Goal: Task Accomplishment & Management: Use online tool/utility

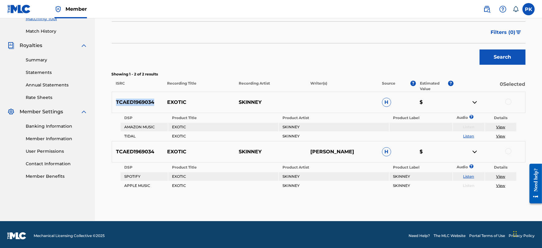
click at [528, 7] on label at bounding box center [528, 9] width 12 height 12
click at [528, 9] on input "PK Pamela Keating pamela@missinglinkmusic.com Notification Preferences Profile …" at bounding box center [528, 9] width 0 height 0
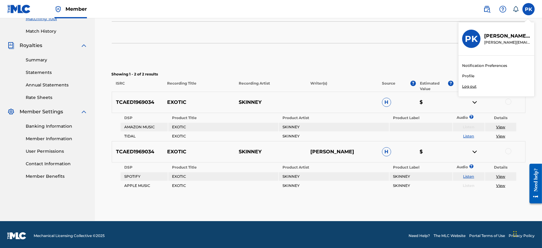
click at [471, 87] on p "Log out" at bounding box center [469, 87] width 14 height 6
click at [528, 9] on input "PK Pamela Keating pamela@missinglinkmusic.com Notification Preferences Profile …" at bounding box center [528, 9] width 0 height 0
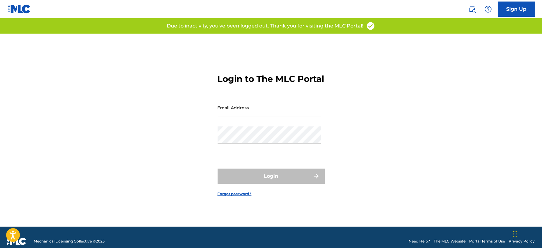
click at [239, 117] on input "Email Address" at bounding box center [269, 107] width 103 height 17
type input "[PERSON_NAME][EMAIL_ADDRESS][DOMAIN_NAME]"
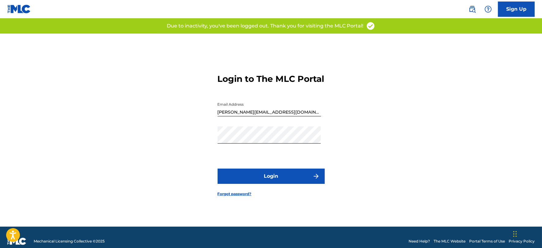
click at [253, 179] on button "Login" at bounding box center [271, 176] width 107 height 15
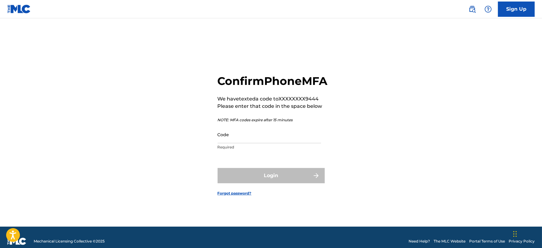
click at [247, 144] on input "Code" at bounding box center [269, 134] width 103 height 17
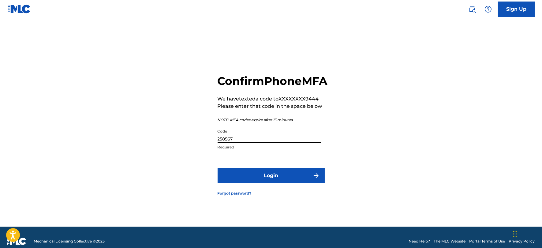
type input "258567"
click at [218, 168] on button "Login" at bounding box center [271, 175] width 107 height 15
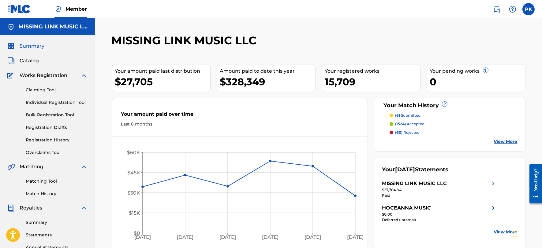
click at [493, 14] on link at bounding box center [497, 9] width 12 height 12
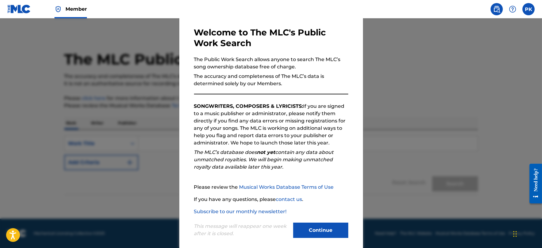
scroll to position [32, 0]
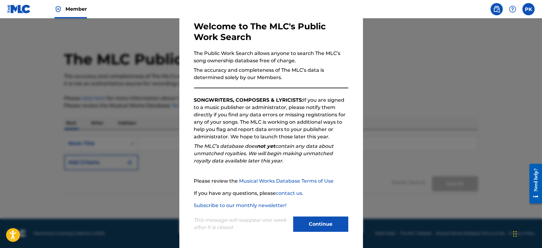
click at [303, 224] on button "Continue" at bounding box center [320, 224] width 55 height 15
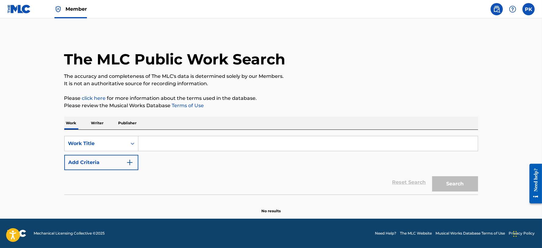
click at [186, 140] on input "Search Form" at bounding box center [307, 143] width 339 height 15
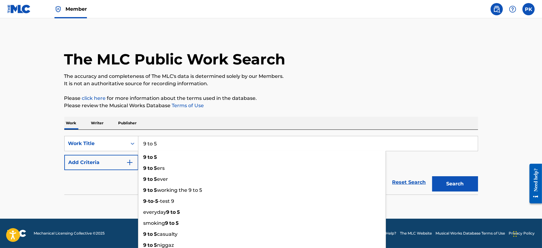
type input "9 to 5"
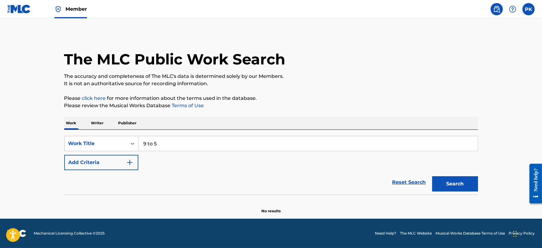
click at [109, 169] on button "Add Criteria" at bounding box center [101, 162] width 74 height 15
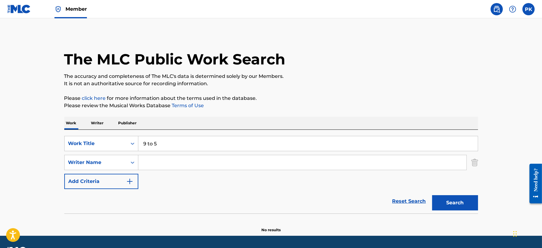
click at [149, 162] on input "Search Form" at bounding box center [302, 162] width 328 height 15
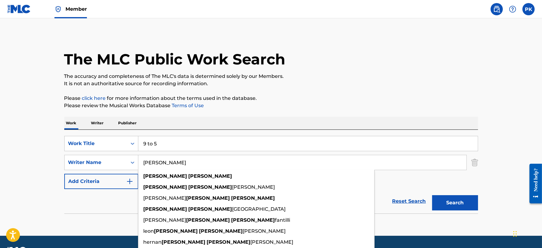
type input "dario rodriguez"
click at [432, 196] on button "Search" at bounding box center [455, 203] width 46 height 15
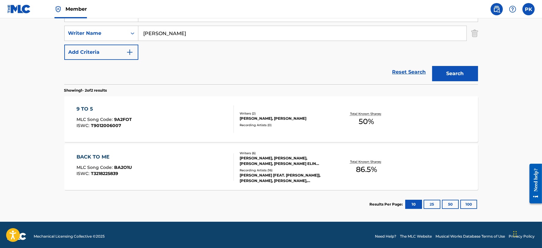
scroll to position [133, 0]
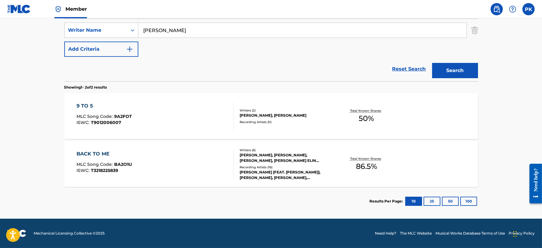
drag, startPoint x: 47, startPoint y: 123, endPoint x: 38, endPoint y: 151, distance: 29.6
click at [38, 151] on main "The MLC Public Work Search The accuracy and completeness of The MLC's data is d…" at bounding box center [271, 52] width 542 height 333
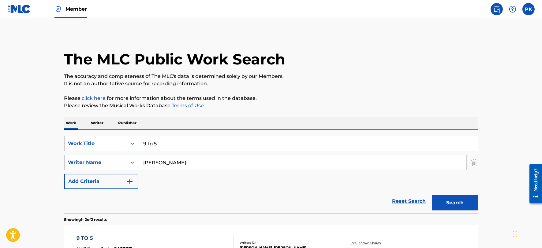
click at [28, 9] on img at bounding box center [19, 9] width 24 height 9
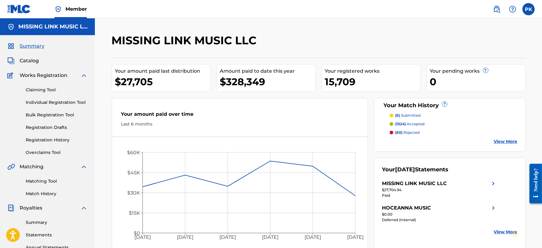
click at [43, 181] on link "Matching Tool" at bounding box center [57, 181] width 62 height 6
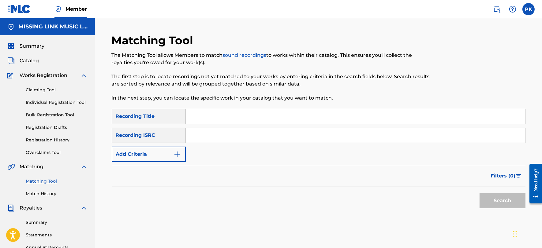
click at [202, 121] on input "Search Form" at bounding box center [355, 116] width 339 height 15
type input "9 TO 5"
click at [169, 155] on button "Add Criteria" at bounding box center [149, 154] width 74 height 15
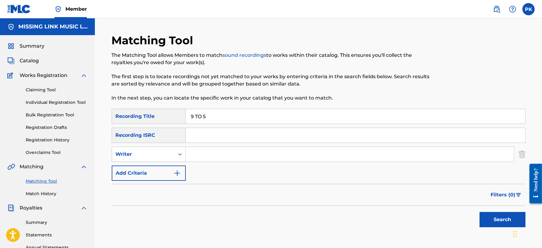
click at [192, 156] on input "Search Form" at bounding box center [350, 154] width 328 height 15
click at [480, 212] on button "Search" at bounding box center [503, 219] width 46 height 15
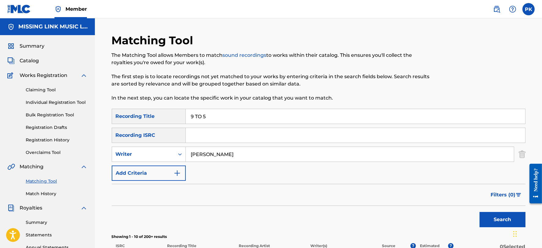
click at [270, 151] on input "DARIO RODRIGUEZ" at bounding box center [350, 154] width 328 height 15
type input "MECHELE YVETTE HILL"
click at [480, 212] on button "Search" at bounding box center [503, 219] width 46 height 15
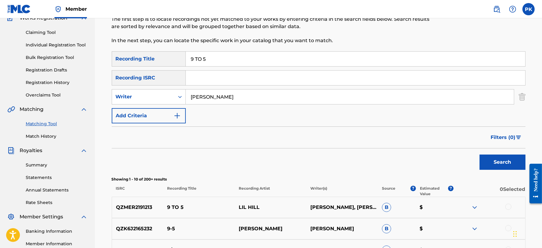
scroll to position [35, 0]
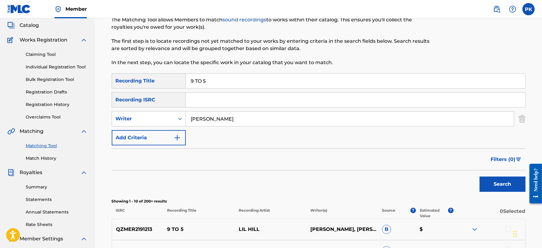
click at [263, 121] on input "MECHELE YVETTE HILL" at bounding box center [350, 119] width 328 height 15
click at [219, 81] on input "9 TO 5" at bounding box center [355, 81] width 339 height 15
type input "MAKE ROOM"
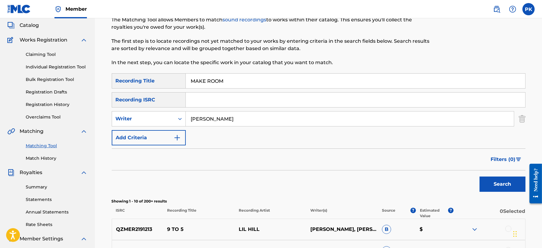
click at [480, 177] on button "Search" at bounding box center [503, 184] width 46 height 15
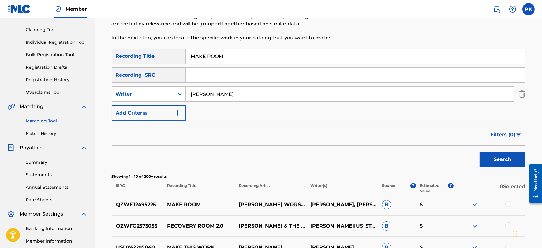
scroll to position [58, 0]
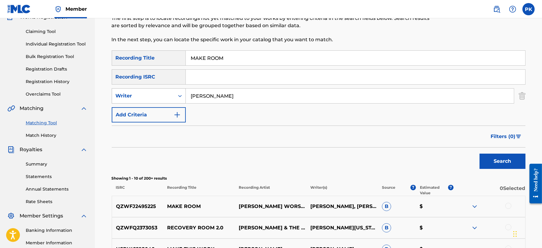
drag, startPoint x: 264, startPoint y: 96, endPoint x: 127, endPoint y: 95, distance: 137.4
click at [127, 95] on div "SearchWithCriteriaf430540f-cedf-4967-bd7b-b61d56f6990d Writer MECHELE YVETTE HI…" at bounding box center [319, 95] width 414 height 15
type input "DARIO RODRIGUEZ"
click at [480, 154] on button "Search" at bounding box center [503, 161] width 46 height 15
drag, startPoint x: 243, startPoint y: 57, endPoint x: 118, endPoint y: 56, distance: 125.2
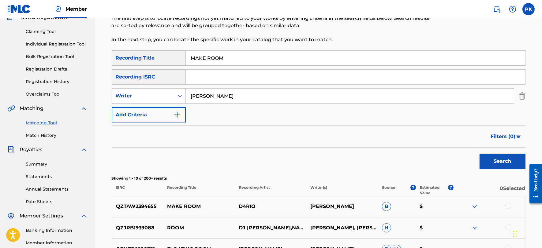
click at [118, 56] on div "SearchWithCriteria520f73ec-c9bb-4cf0-ae2d-fe72b54fdbd3 Recording Title MAKE ROOM" at bounding box center [319, 57] width 414 height 15
type input "CLOSURE"
click at [480, 154] on button "Search" at bounding box center [503, 161] width 46 height 15
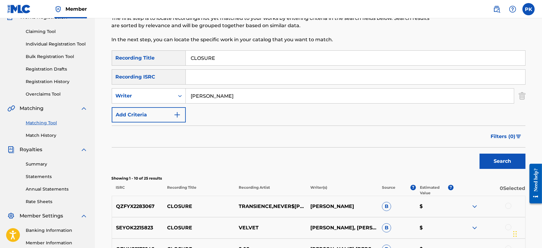
click at [260, 101] on input "DARIO RODRIGUEZ" at bounding box center [350, 96] width 328 height 15
type input "MECHELE HILL"
click at [480, 154] on button "Search" at bounding box center [503, 161] width 46 height 15
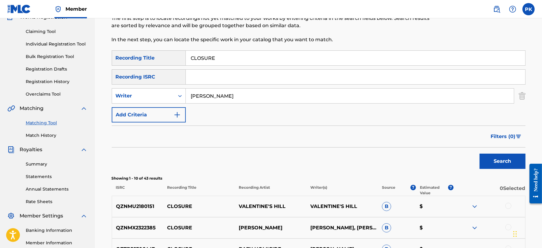
click at [237, 52] on input "CLOSURE" at bounding box center [355, 58] width 339 height 15
type input "NEED IT NOW"
type input "DARIO RODRIGUEZ"
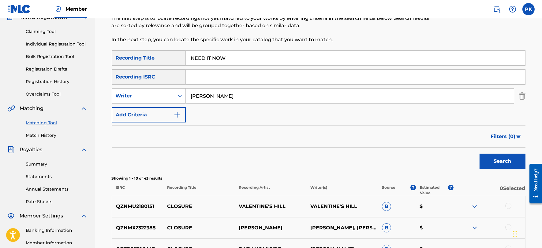
click at [480, 154] on button "Search" at bounding box center [503, 161] width 46 height 15
click at [141, 91] on div "Writer" at bounding box center [143, 96] width 62 height 12
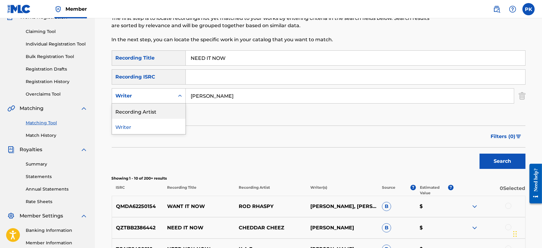
click at [136, 111] on div "Recording Artist" at bounding box center [148, 111] width 73 height 15
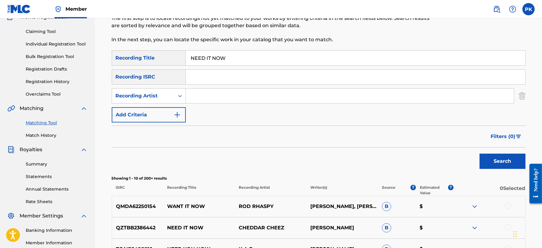
click at [244, 93] on input "Search Form" at bounding box center [350, 96] width 328 height 15
type input "ROD RHASPY"
click at [480, 154] on button "Search" at bounding box center [503, 161] width 46 height 15
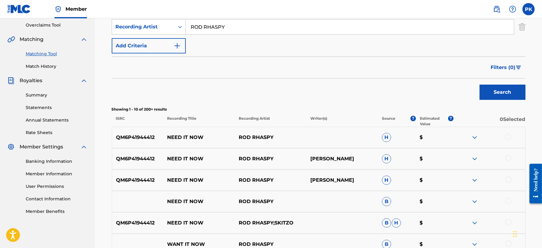
scroll to position [129, 0]
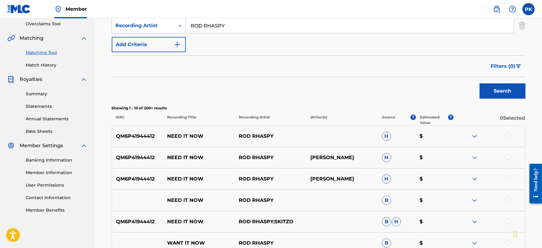
click at [476, 135] on img at bounding box center [474, 136] width 7 height 7
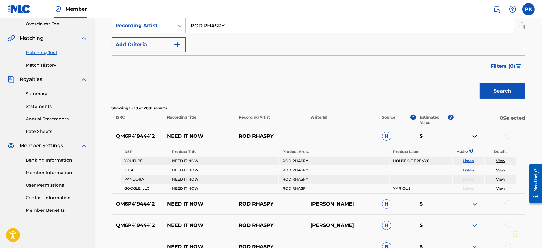
click at [476, 135] on img at bounding box center [474, 136] width 7 height 7
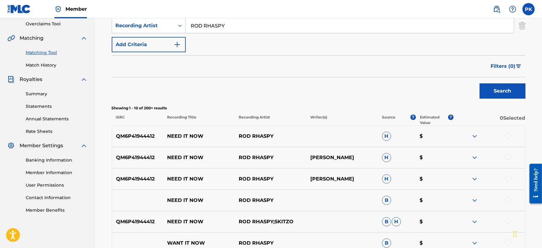
click at [472, 157] on img at bounding box center [474, 157] width 7 height 7
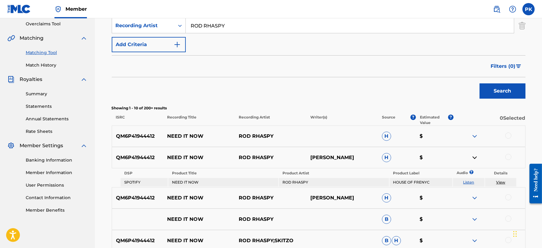
click at [499, 180] on link "View" at bounding box center [500, 182] width 9 height 5
click at [127, 196] on p "QM6P41944412" at bounding box center [137, 198] width 51 height 7
copy p "QM6P41944412"
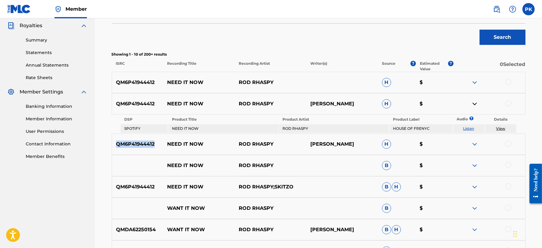
scroll to position [189, 0]
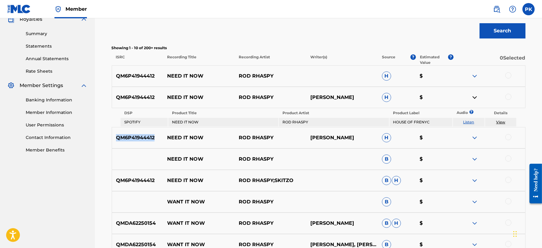
click at [472, 178] on img at bounding box center [474, 180] width 7 height 7
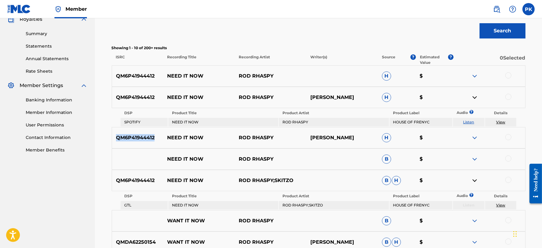
click at [473, 156] on img at bounding box center [474, 159] width 7 height 7
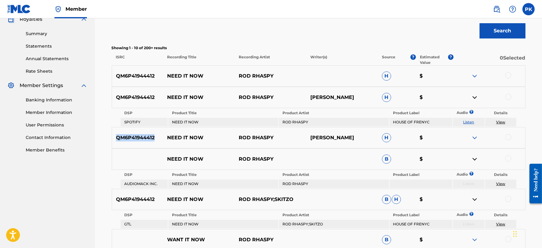
click at [473, 138] on img at bounding box center [474, 137] width 7 height 7
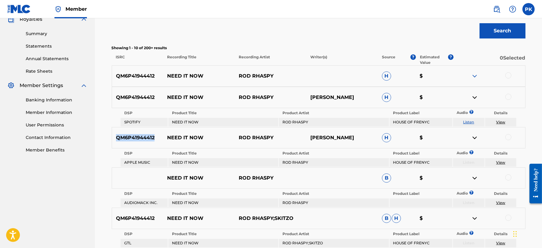
click at [499, 160] on link "View" at bounding box center [500, 162] width 9 height 5
click at [499, 120] on link "View" at bounding box center [500, 122] width 9 height 5
click at [507, 75] on div at bounding box center [508, 76] width 6 height 6
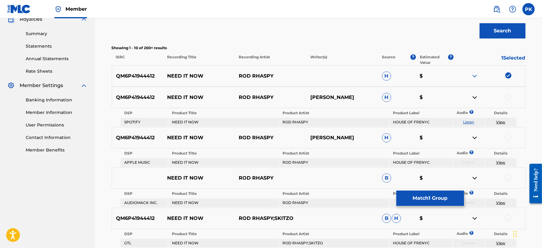
click at [506, 97] on div at bounding box center [508, 97] width 6 height 6
click at [508, 137] on div at bounding box center [508, 137] width 6 height 6
click at [509, 176] on div at bounding box center [508, 178] width 6 height 6
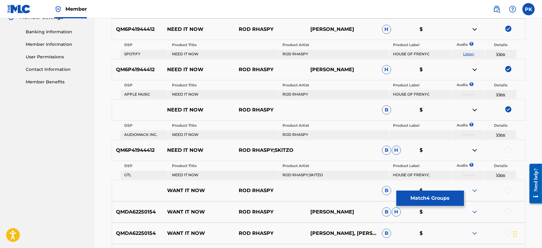
scroll to position [258, 0]
click at [508, 146] on div at bounding box center [508, 149] width 6 height 6
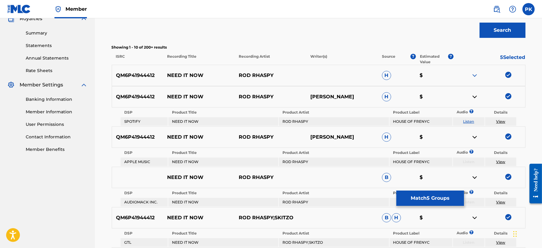
scroll to position [187, 0]
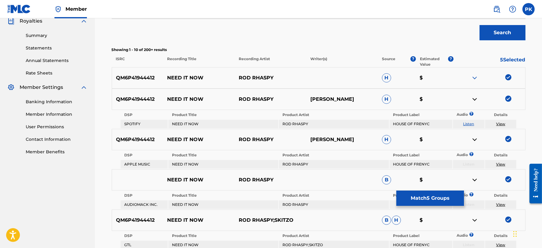
click at [126, 78] on p "QM6P41944412" at bounding box center [137, 77] width 51 height 7
click at [139, 78] on p "QM6P41944412" at bounding box center [137, 77] width 51 height 7
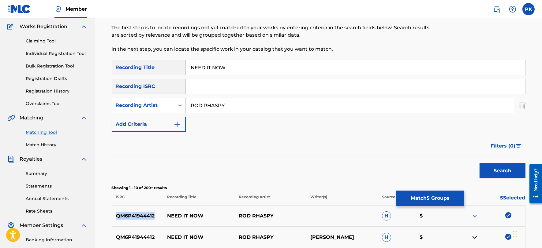
scroll to position [0, 0]
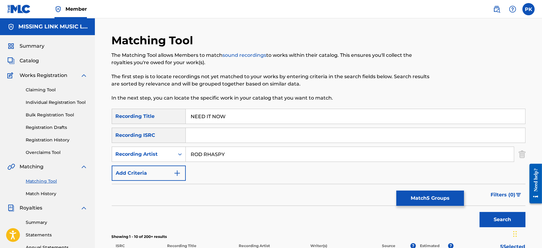
click at [222, 138] on input "Search Form" at bounding box center [355, 135] width 339 height 15
paste input "QM6P41944412"
type input "QM6P41944412"
click at [243, 117] on input "NEED IT NOW" at bounding box center [355, 116] width 339 height 15
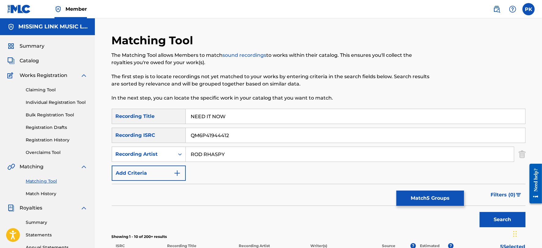
click at [243, 117] on input "NEED IT NOW" at bounding box center [355, 116] width 339 height 15
click at [253, 151] on input "ROD RHASPY" at bounding box center [350, 154] width 328 height 15
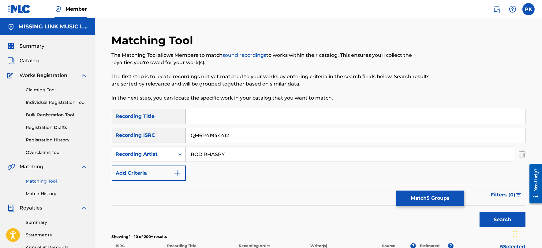
click at [253, 151] on input "ROD RHASPY" at bounding box center [350, 154] width 328 height 15
click at [480, 212] on button "Search" at bounding box center [503, 219] width 46 height 15
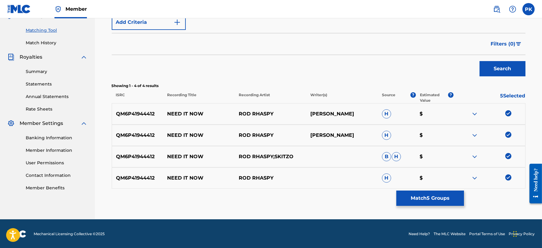
scroll to position [151, 0]
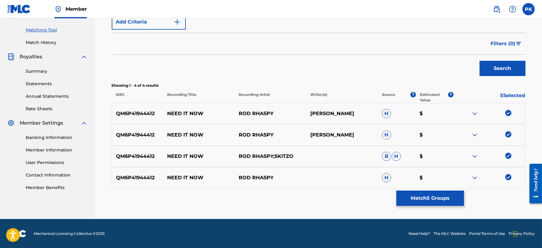
click at [448, 198] on button "Match 5 Groups" at bounding box center [430, 198] width 68 height 15
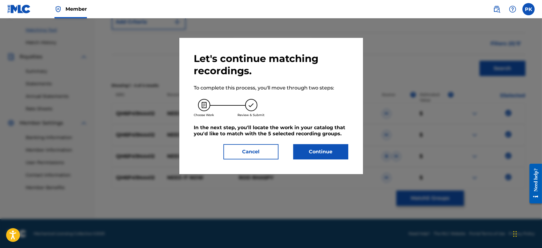
click at [321, 151] on button "Continue" at bounding box center [320, 151] width 55 height 15
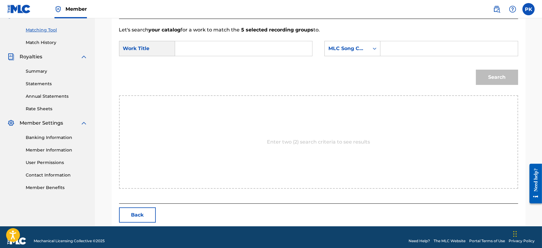
click at [233, 50] on input "Search Form" at bounding box center [243, 48] width 127 height 15
type input "NEED IT NOW"
paste input "NC9DPM"
type input "NC9DPM"
click at [502, 73] on button "Search" at bounding box center [497, 77] width 42 height 15
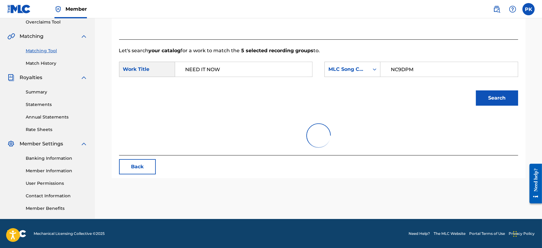
scroll to position [141, 0]
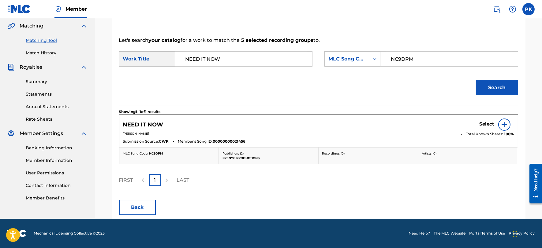
click at [490, 123] on h5 "Select" at bounding box center [487, 124] width 15 height 6
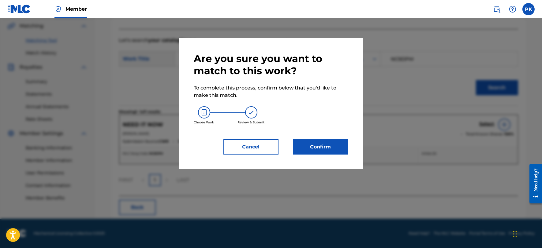
click at [323, 149] on button "Confirm" at bounding box center [320, 147] width 55 height 15
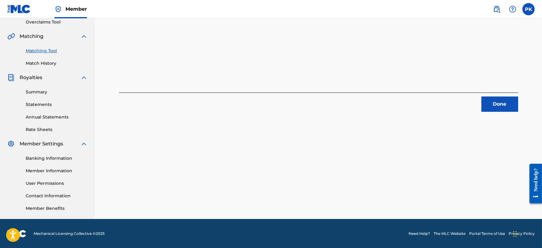
click at [501, 102] on button "Done" at bounding box center [499, 104] width 37 height 15
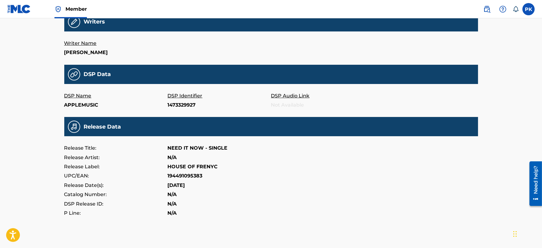
scroll to position [183, 0]
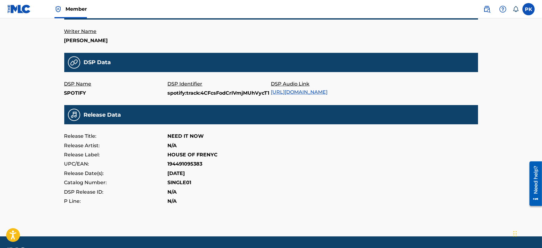
scroll to position [170, 0]
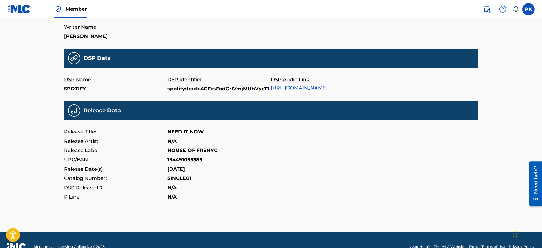
click at [298, 88] on link "[URL][DOMAIN_NAME]" at bounding box center [299, 88] width 57 height 6
click at [188, 161] on p "194491095383" at bounding box center [185, 159] width 35 height 9
copy p "194491095383"
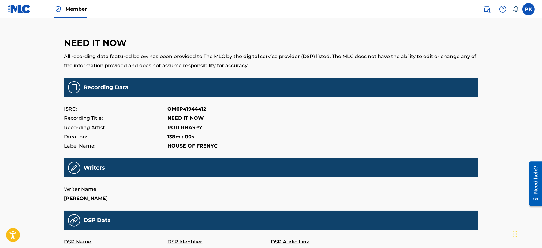
scroll to position [0, 0]
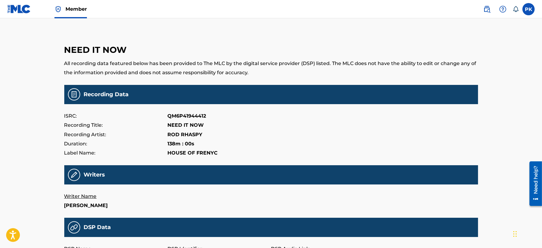
click at [188, 118] on p "QM6P41944412" at bounding box center [187, 116] width 39 height 9
copy p "QM6P41944412"
